Goal: Communication & Community: Answer question/provide support

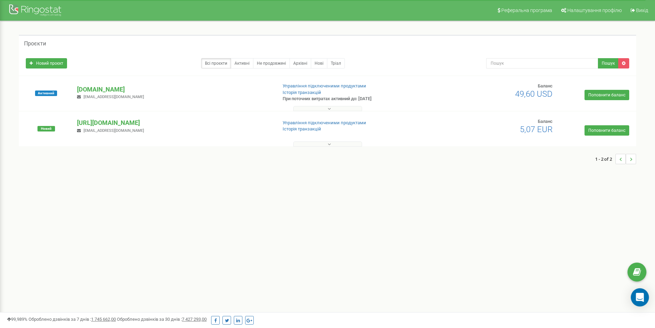
click at [642, 299] on icon "Open Intercom Messenger" at bounding box center [640, 297] width 9 height 9
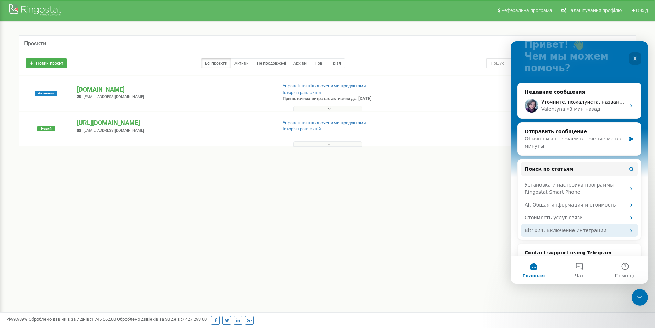
scroll to position [34, 0]
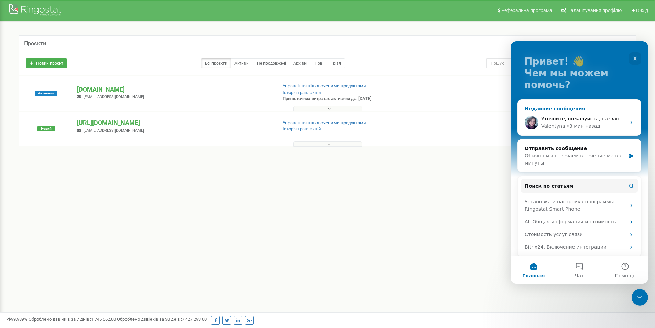
click at [599, 123] on div "Valentyna • 3 мин назад" at bounding box center [583, 125] width 85 height 7
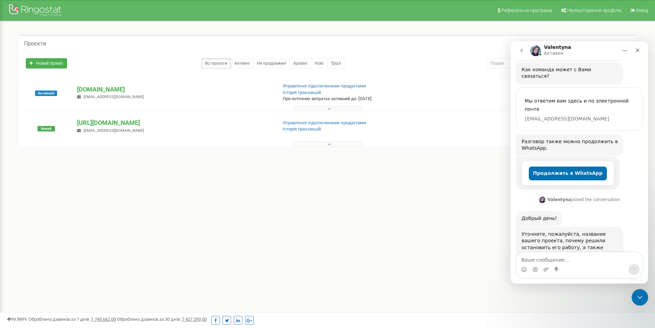
scroll to position [105, 0]
click at [557, 258] on textarea "Ваше сообщение..." at bounding box center [580, 258] width 126 height 12
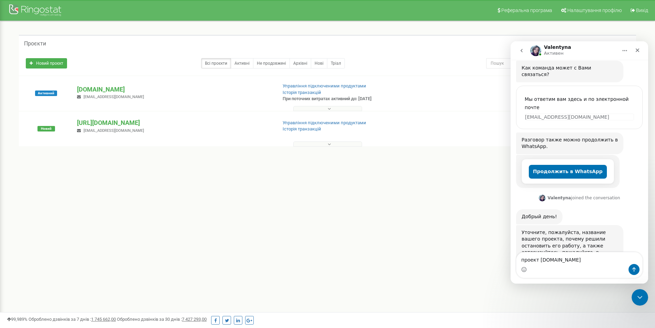
type textarea "проект [DOMAIN_NAME]"
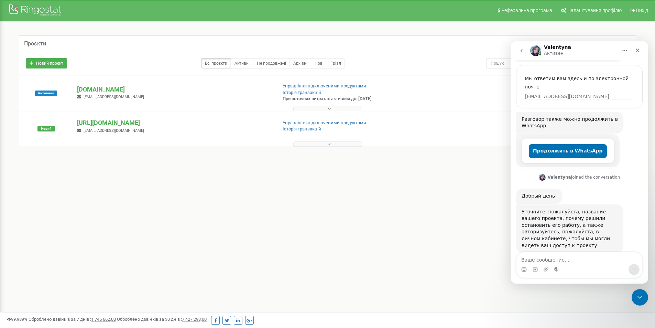
click at [575, 259] on textarea "Ваше сообщение..." at bounding box center [580, 258] width 126 height 12
type textarea "G"
type textarea "Причины 2"
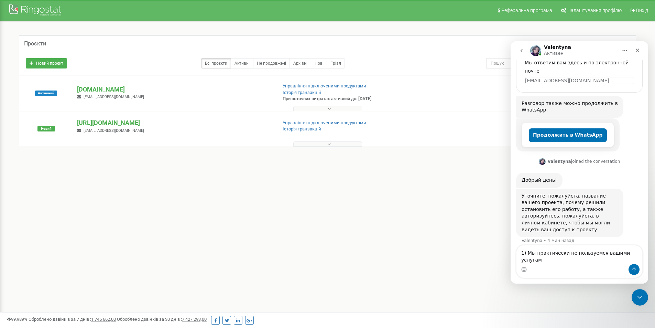
type textarea "1) Мы практически не пользуемся вашими услугами"
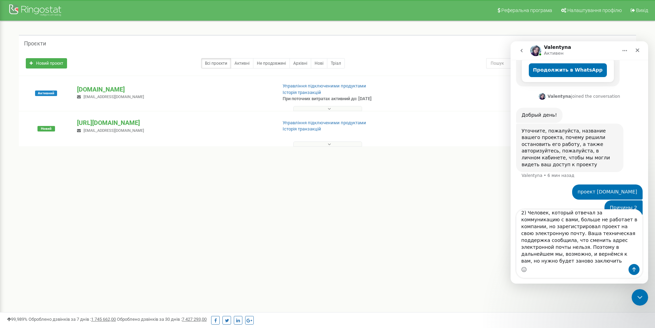
scroll to position [11, 0]
type textarea "2) Человек, который отвечал за коммуникацию с вами, больше не работает в компан…"
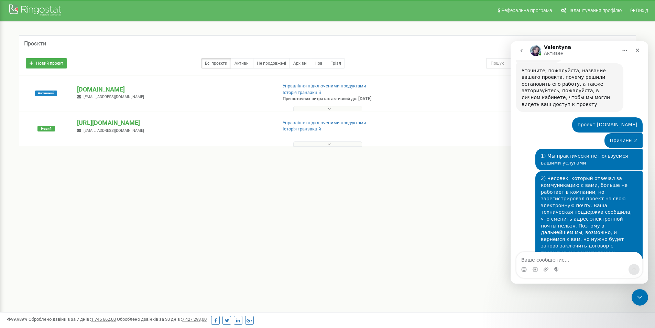
scroll to position [288, 0]
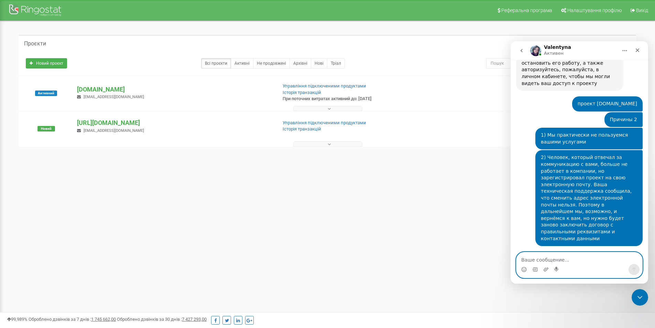
click at [572, 257] on textarea "Ваше сообщение..." at bounding box center [580, 258] width 126 height 12
type textarea "да"
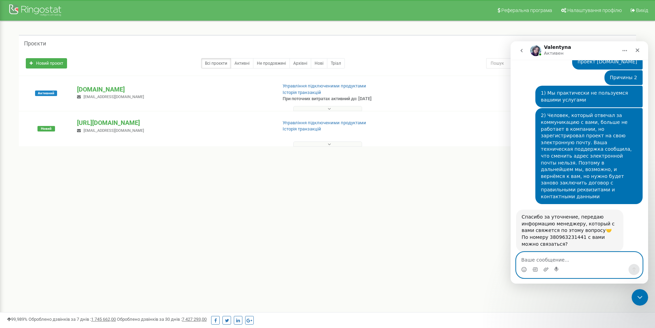
scroll to position [329, 0]
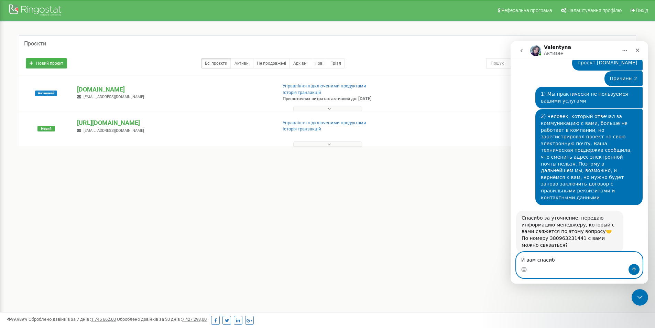
type textarea "И вам спасибо"
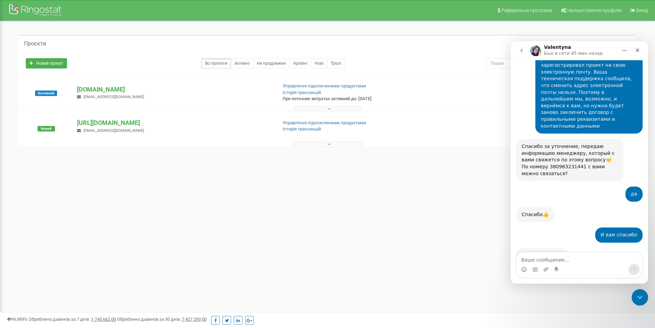
scroll to position [400, 0]
